Goal: Find specific page/section: Find specific page/section

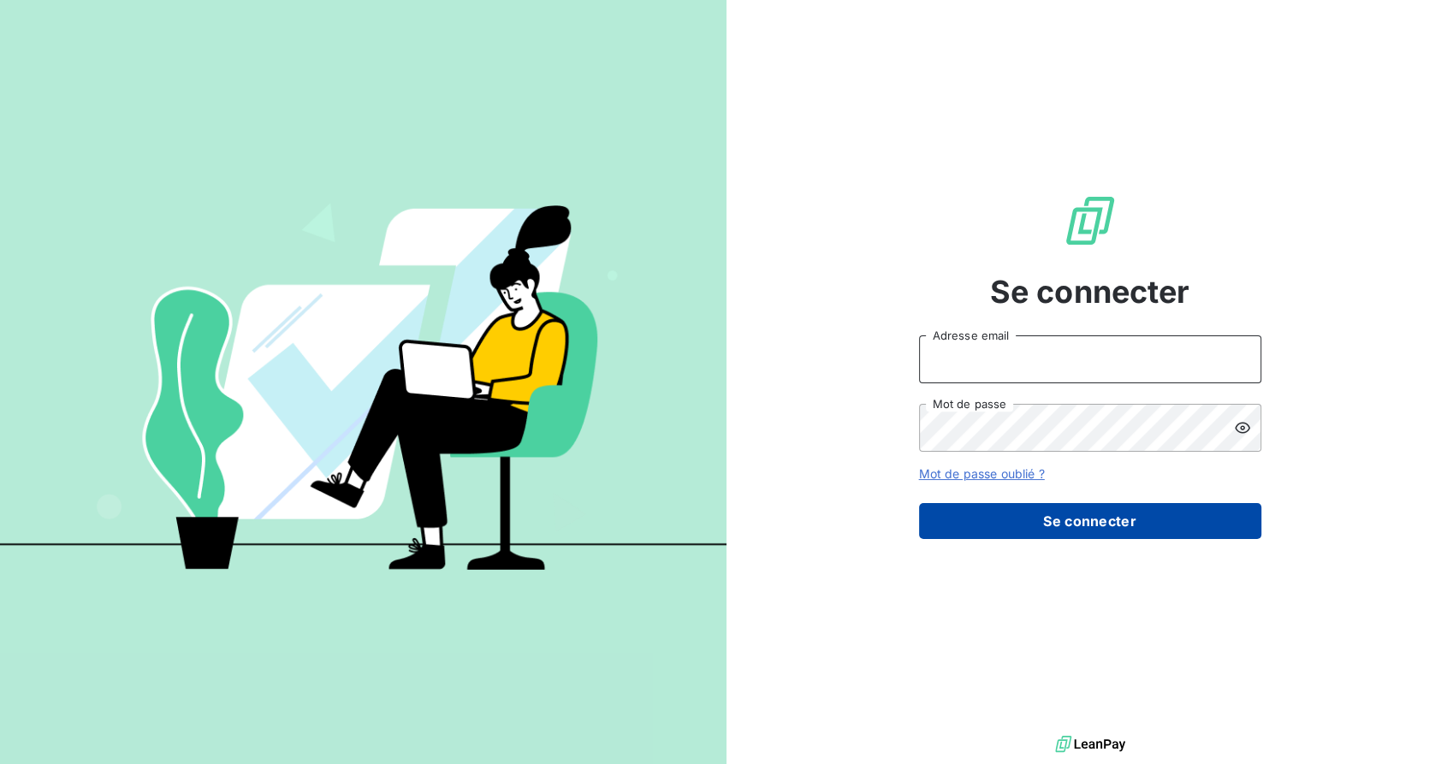
type input "[PERSON_NAME][EMAIL_ADDRESS][DOMAIN_NAME]"
click at [1116, 517] on button "Se connecter" at bounding box center [1090, 521] width 342 height 36
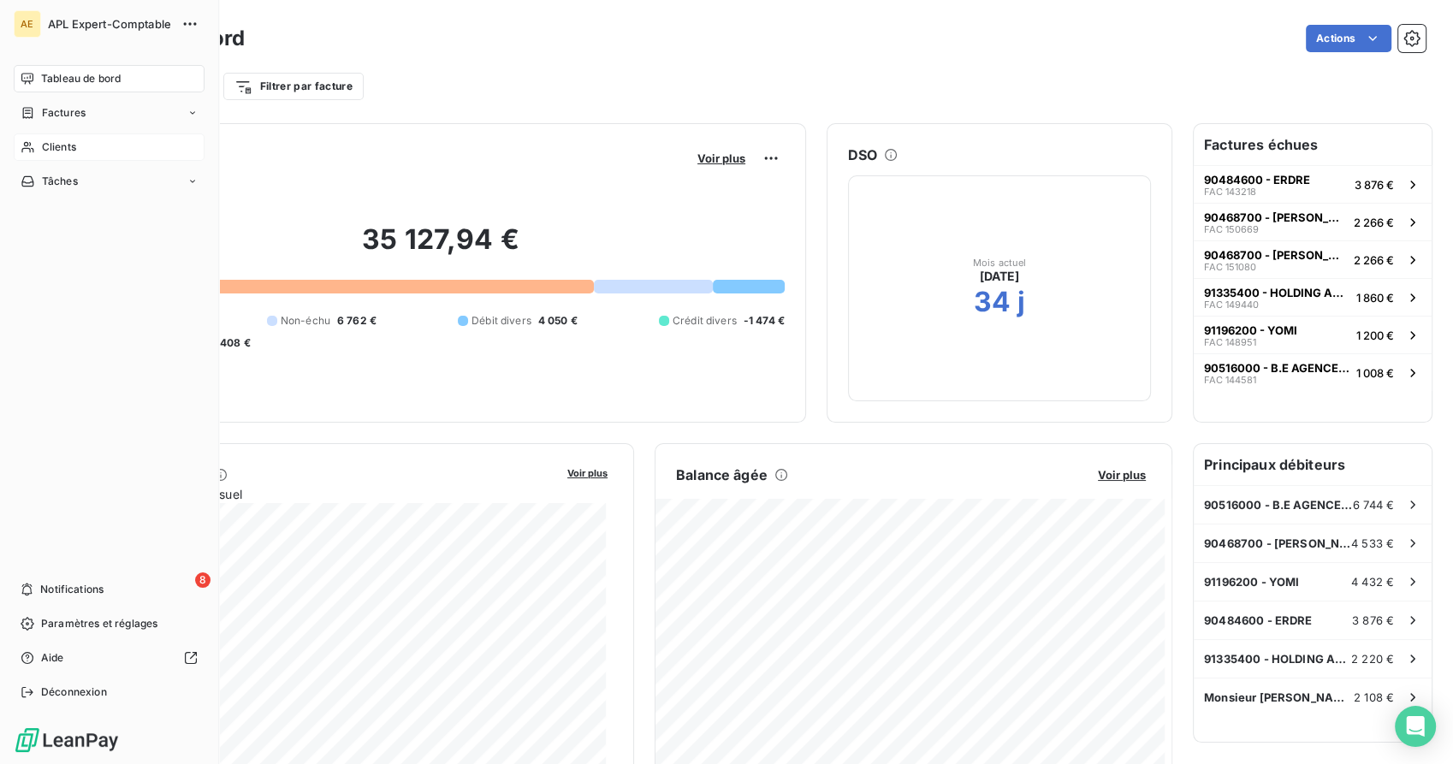
click at [47, 151] on span "Clients" at bounding box center [59, 146] width 34 height 15
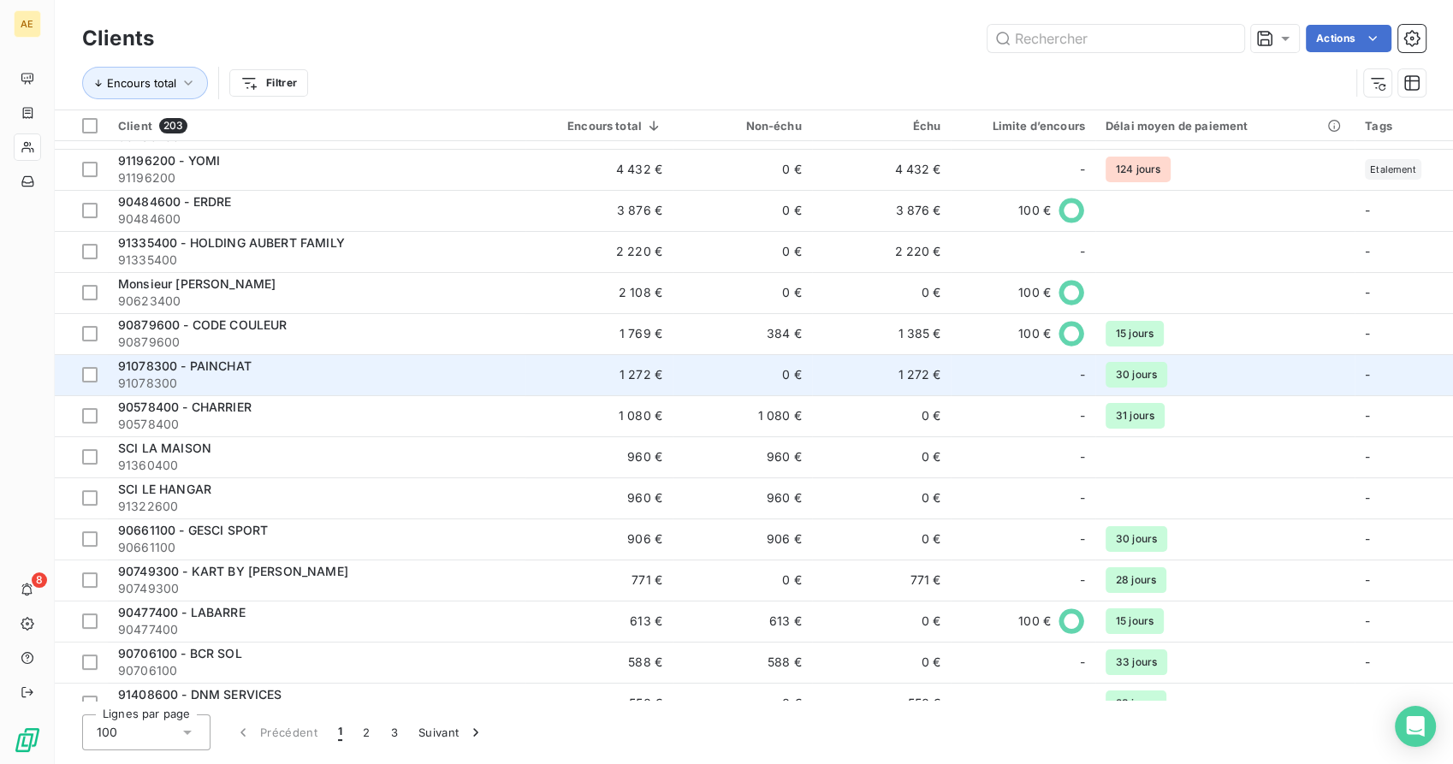
scroll to position [95, 0]
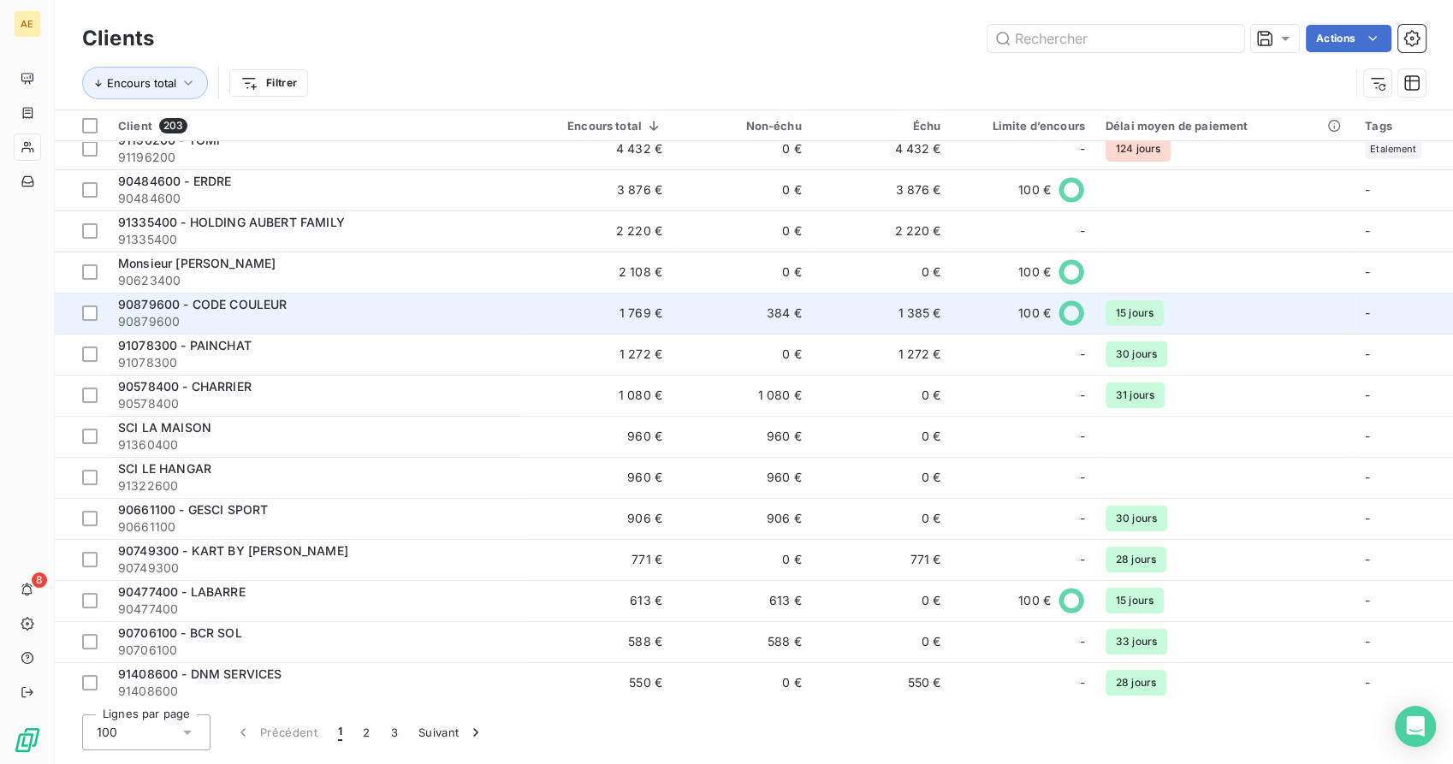
click at [228, 321] on span "90879600" at bounding box center [316, 321] width 397 height 17
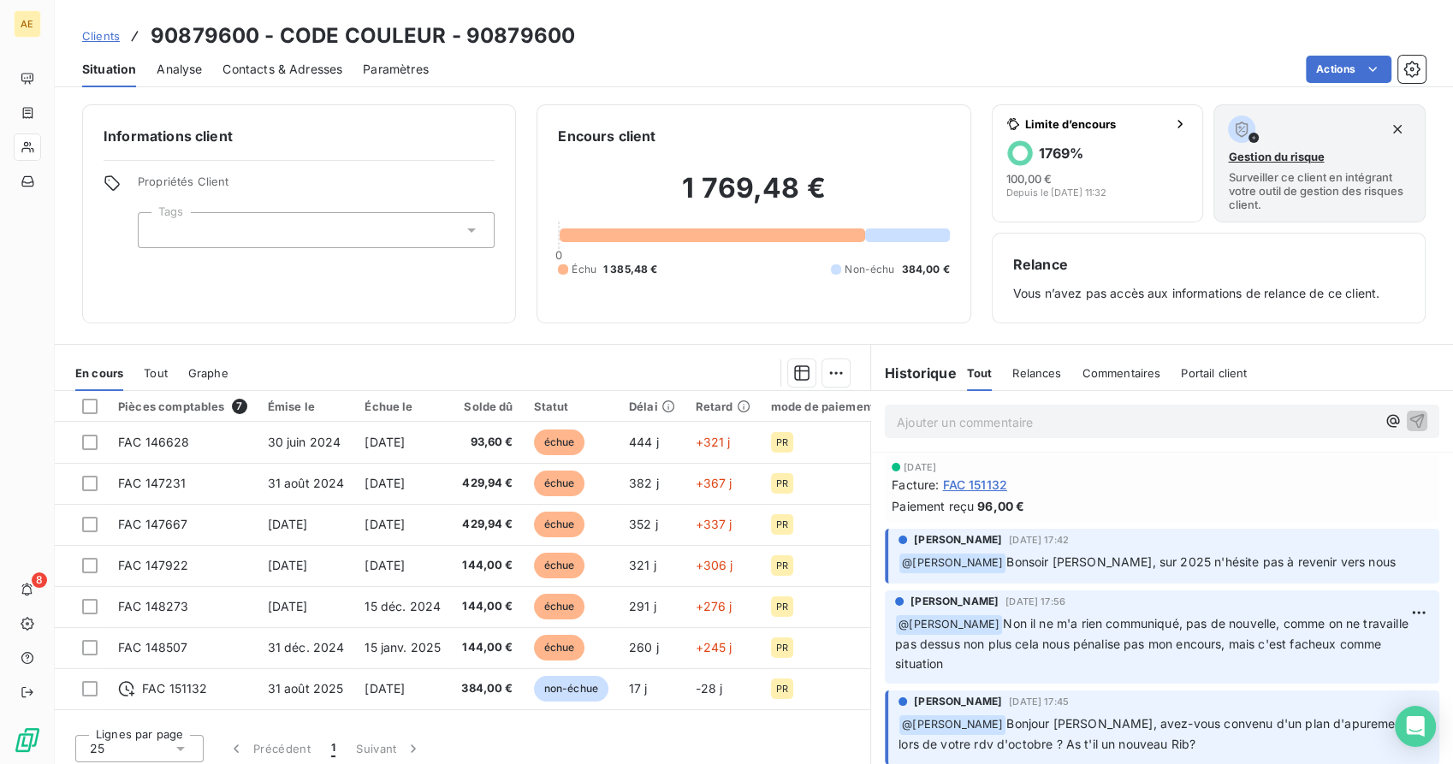
click at [932, 424] on p "Ajouter un commentaire ﻿" at bounding box center [1135, 421] width 479 height 21
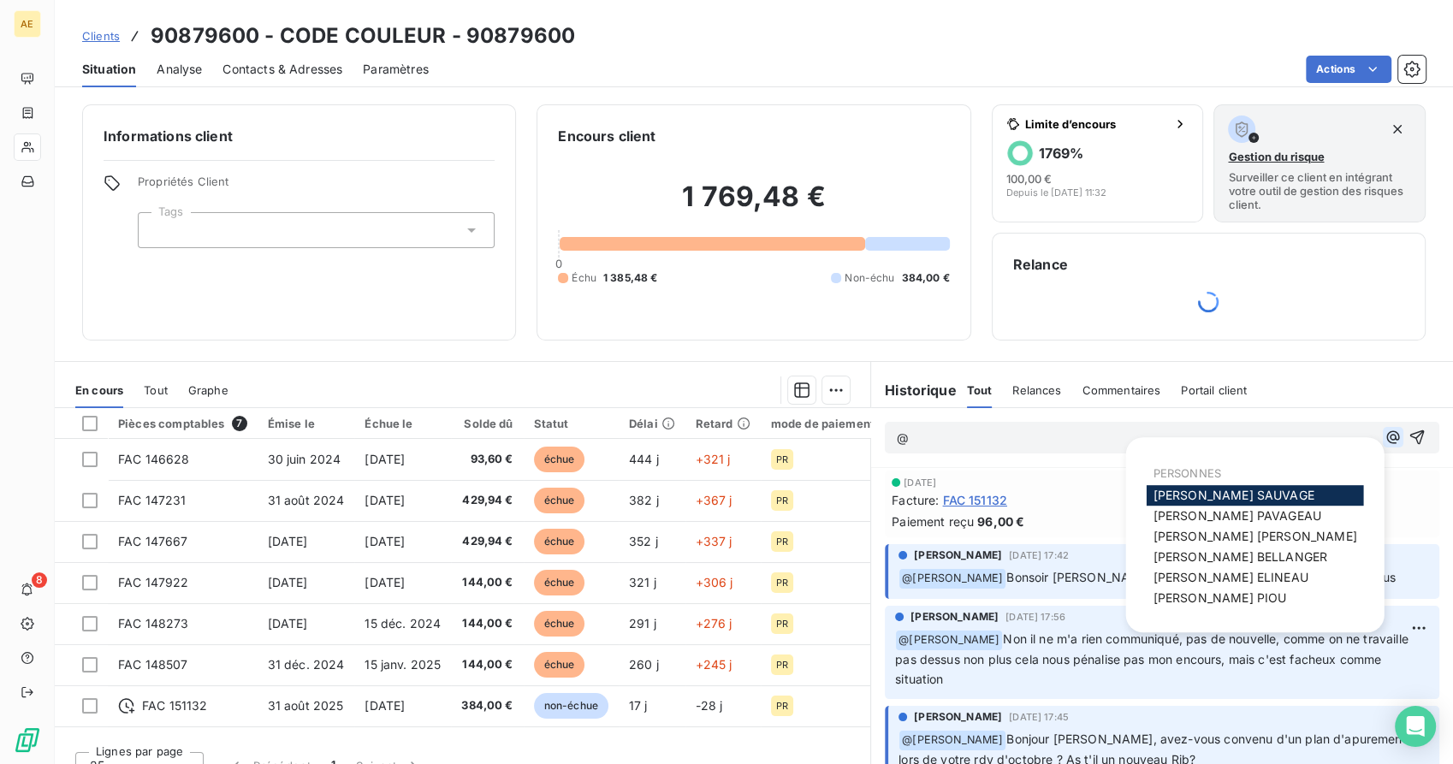
click at [1384, 439] on icon "button" at bounding box center [1392, 437] width 17 height 17
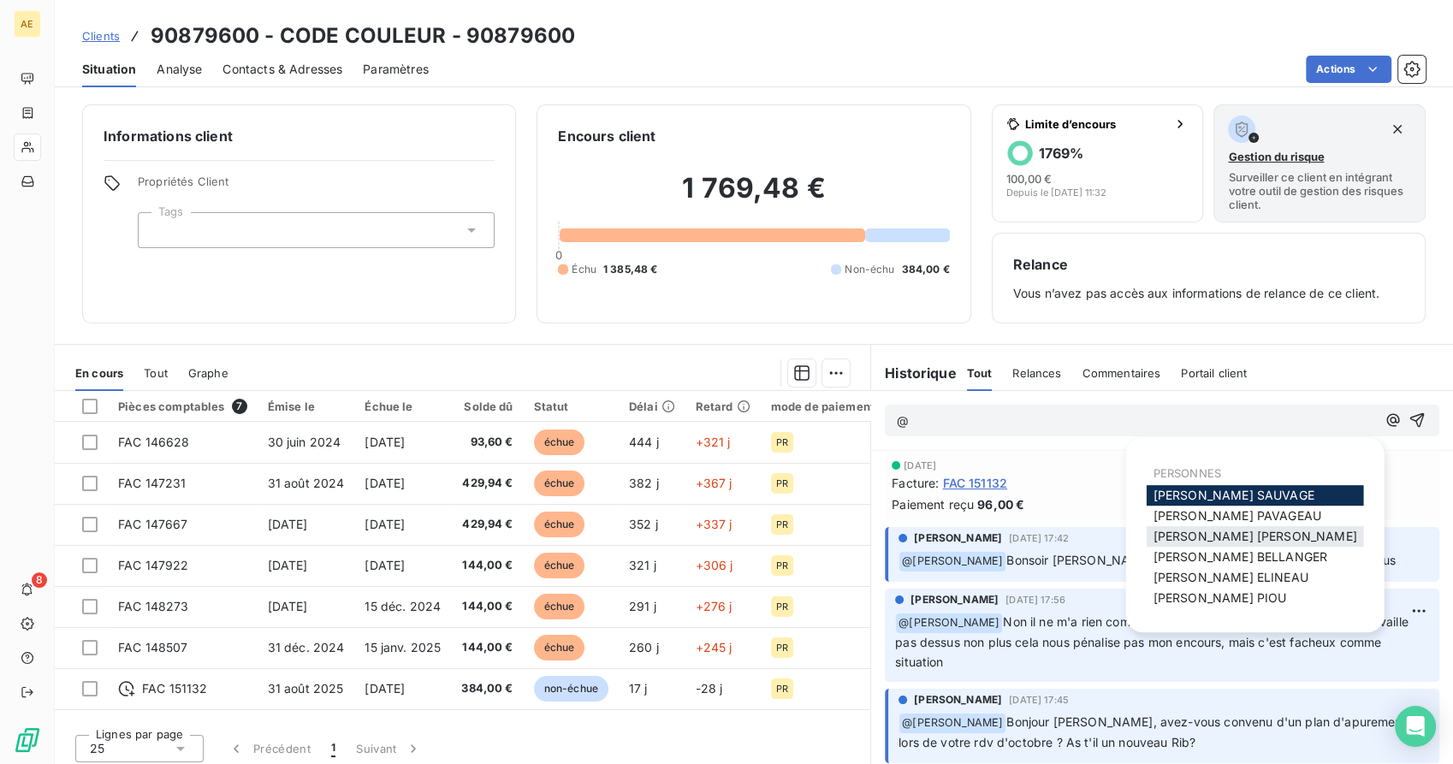
click at [1203, 542] on span "[PERSON_NAME] MAILLARD" at bounding box center [1255, 536] width 204 height 15
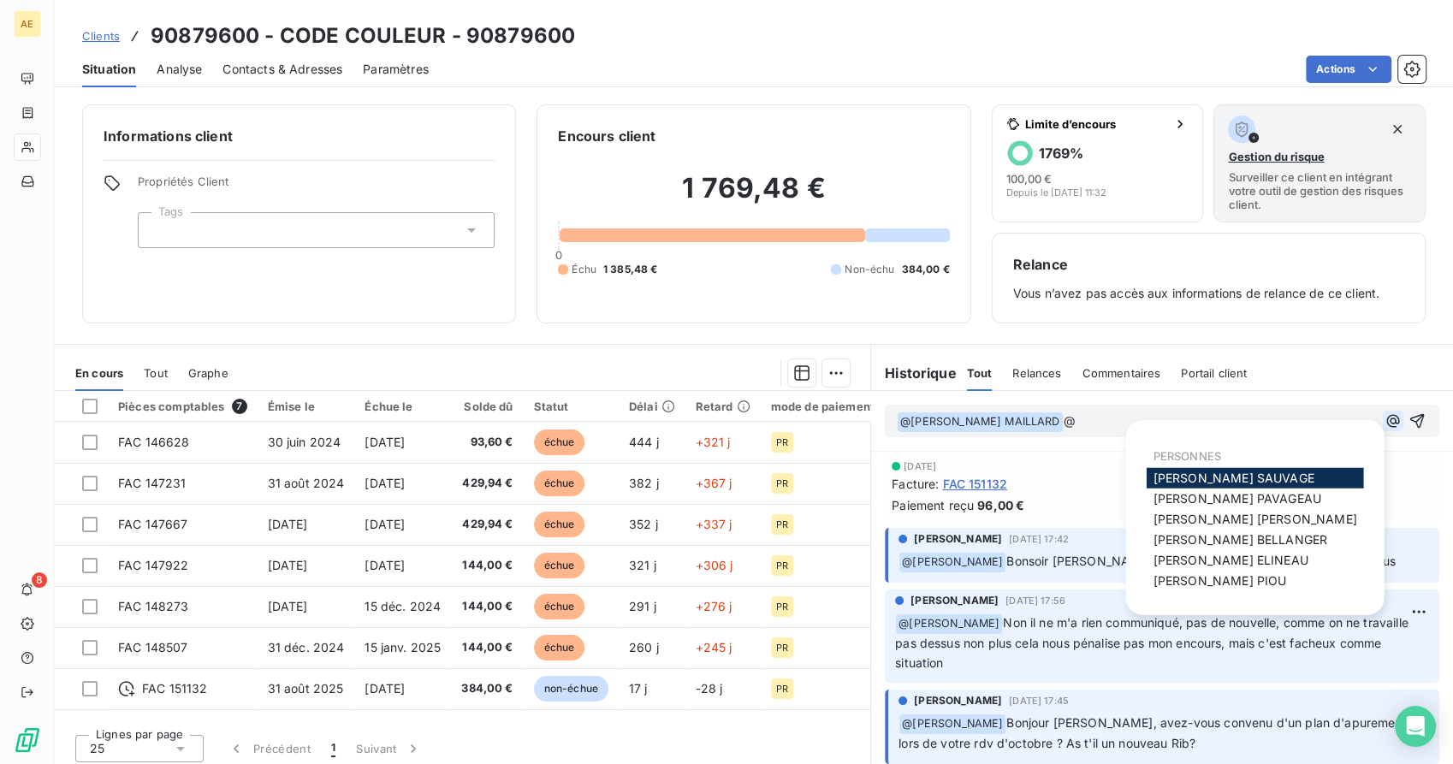
click at [1386, 425] on icon "button" at bounding box center [1392, 420] width 13 height 13
click at [1206, 583] on span "[PERSON_NAME]" at bounding box center [1219, 580] width 133 height 15
